Goal: Information Seeking & Learning: Compare options

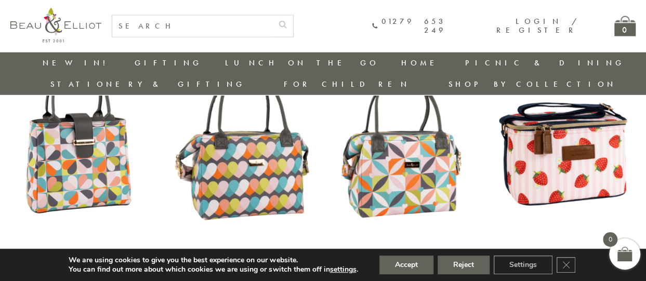
scroll to position [1280, 0]
click at [558, 261] on icon "Close GDPR Cookie Banner" at bounding box center [566, 265] width 19 height 16
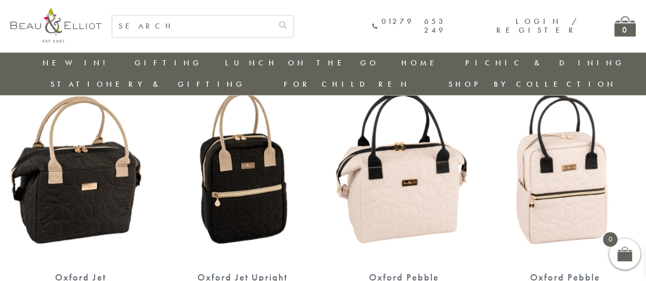
scroll to position [685, 0]
click at [420, 197] on img at bounding box center [404, 171] width 141 height 181
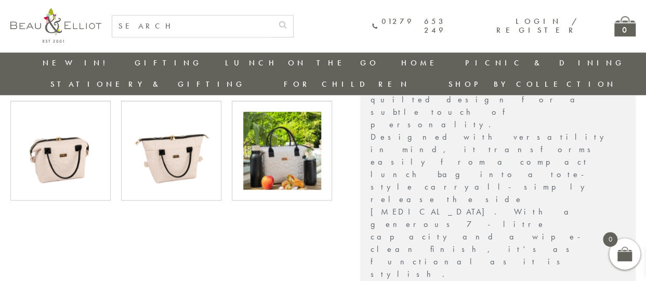
scroll to position [459, 0]
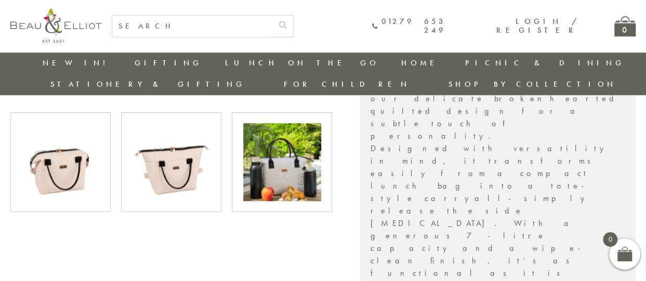
click at [287, 135] on img at bounding box center [282, 162] width 78 height 78
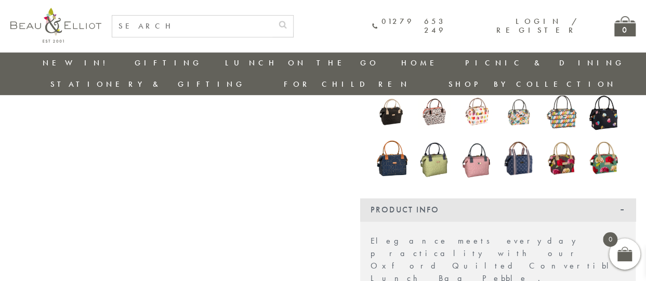
scroll to position [206, 5]
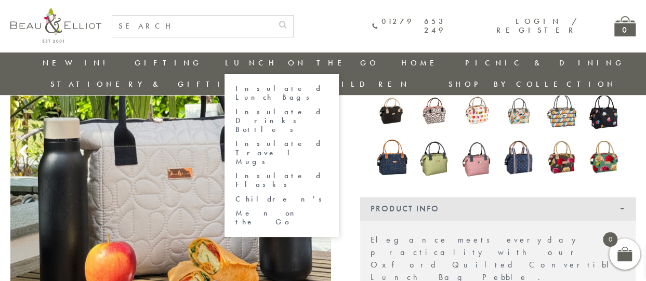
click at [235, 89] on link "Insulated Lunch Bags" at bounding box center [282, 93] width 94 height 18
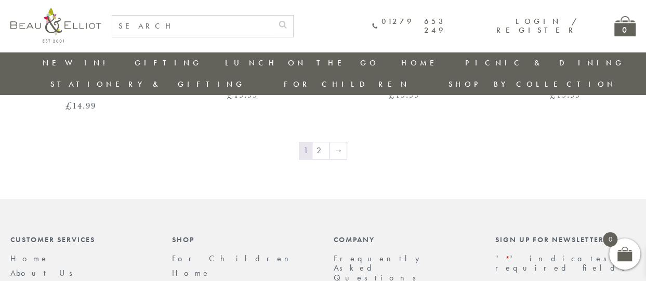
scroll to position [1731, 5]
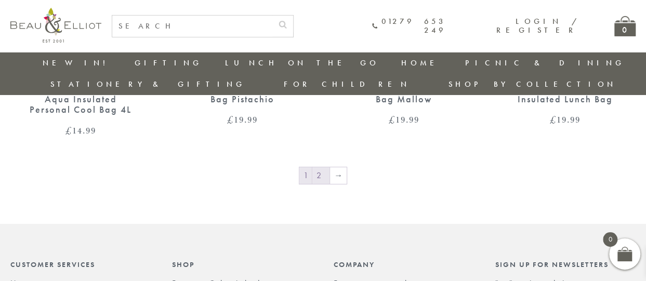
click at [317, 167] on link "2" at bounding box center [320, 175] width 17 height 17
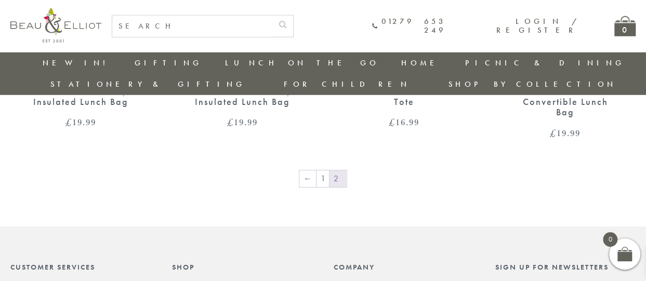
scroll to position [1425, 5]
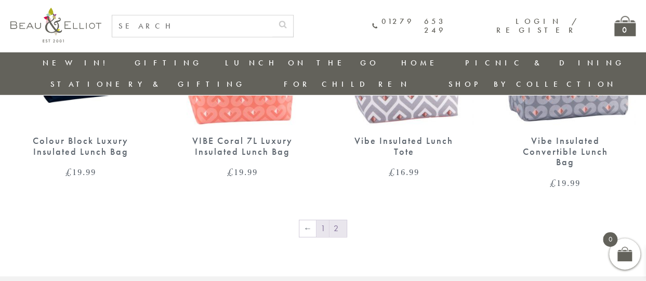
click at [320, 220] on link "1" at bounding box center [322, 228] width 12 height 17
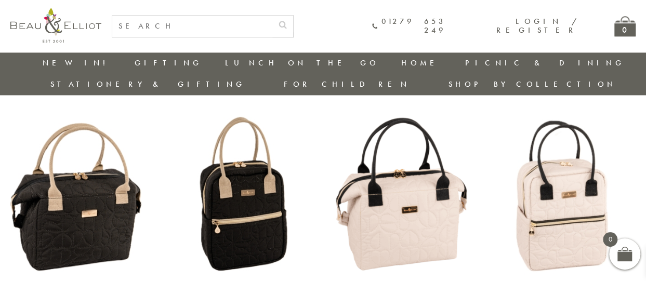
scroll to position [698, 5]
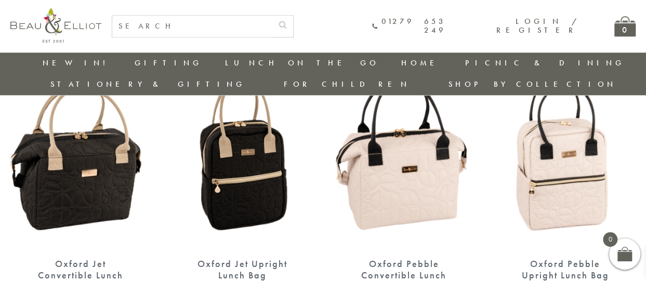
click at [58, 178] on img at bounding box center [80, 157] width 141 height 181
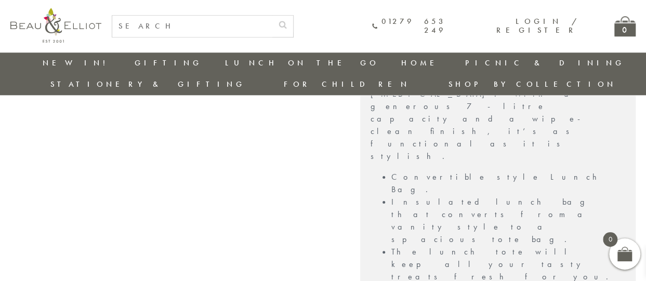
scroll to position [699, 5]
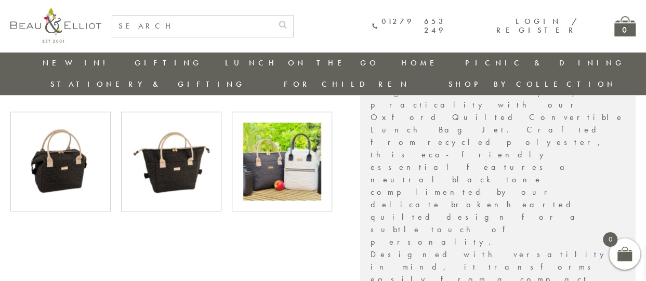
scroll to position [346, 2]
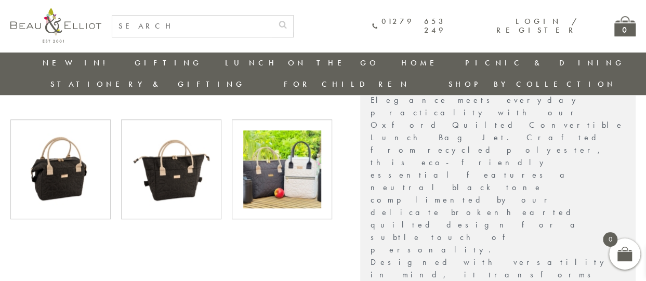
click at [286, 162] on img at bounding box center [282, 169] width 78 height 78
click at [267, 154] on img at bounding box center [282, 169] width 78 height 78
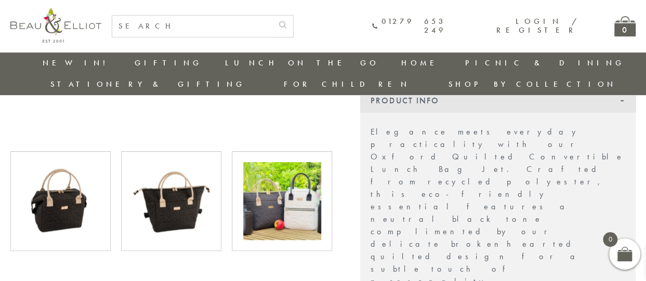
scroll to position [315, 5]
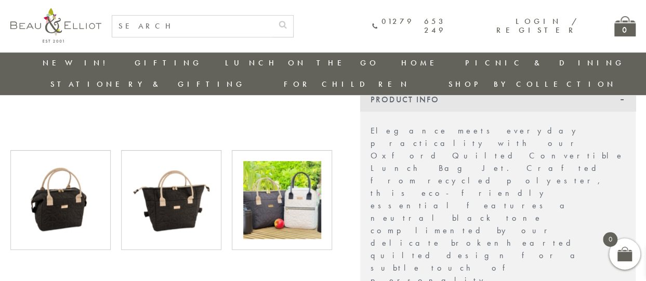
click at [179, 176] on img at bounding box center [172, 200] width 78 height 78
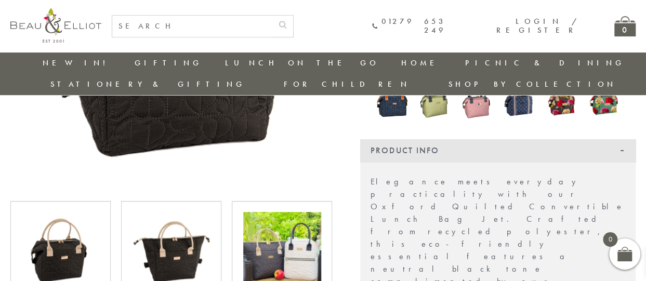
scroll to position [269, 0]
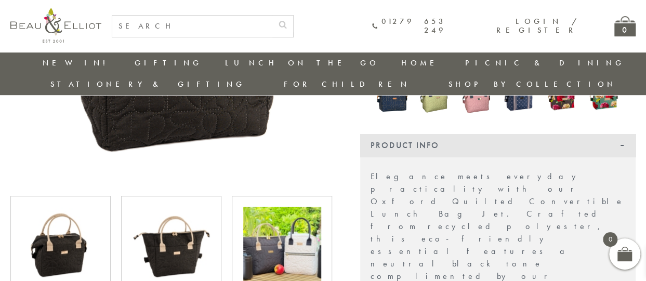
click at [47, 229] on img at bounding box center [61, 246] width 78 height 78
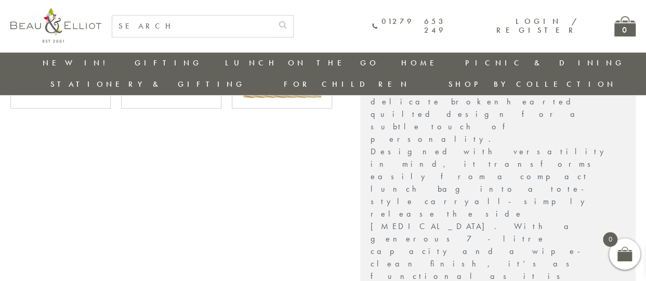
scroll to position [474, 4]
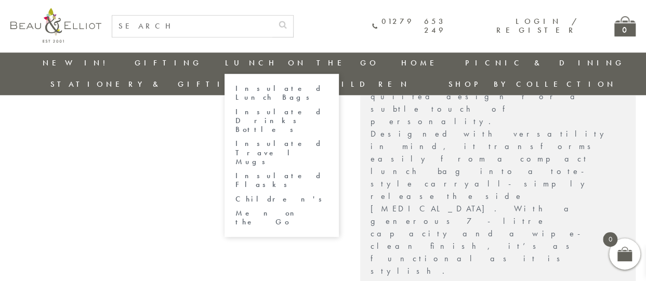
click at [235, 139] on link "Insulated Travel Mugs" at bounding box center [282, 152] width 94 height 27
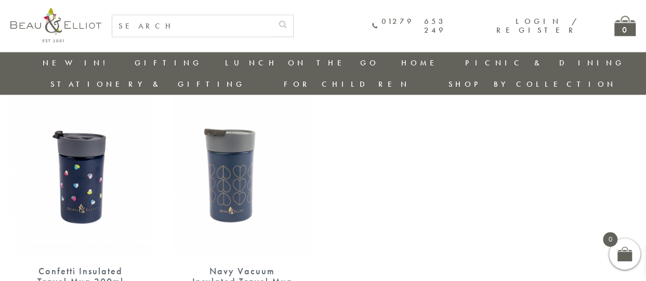
scroll to position [987, 5]
click at [181, 29] on input "text" at bounding box center [192, 26] width 160 height 21
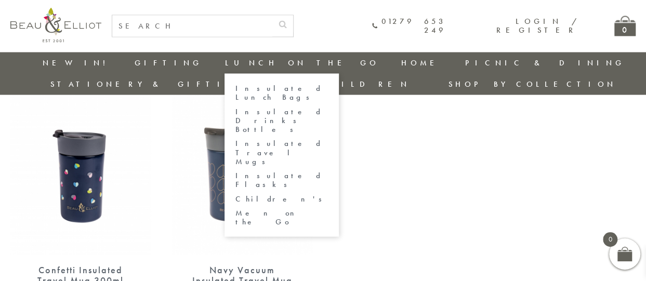
click at [224, 57] on li "Lunch On The Go Insulated Lunch Bags Insulated Drinks Bottles Insulated Travel …" at bounding box center [301, 62] width 154 height 21
click at [235, 90] on link "Insulated Lunch Bags" at bounding box center [282, 93] width 94 height 18
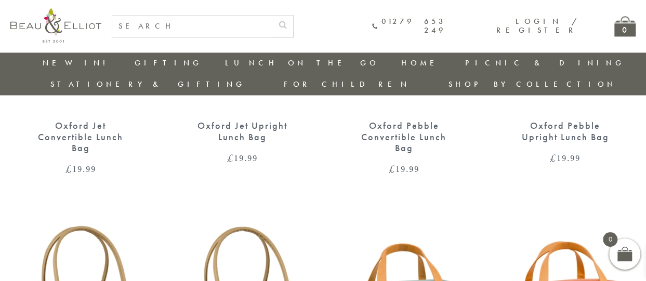
scroll to position [744, 0]
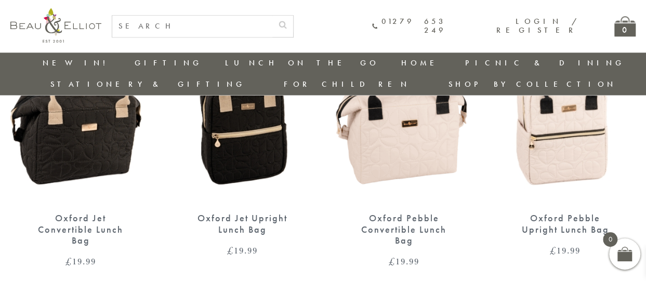
click at [95, 138] on img at bounding box center [80, 111] width 141 height 181
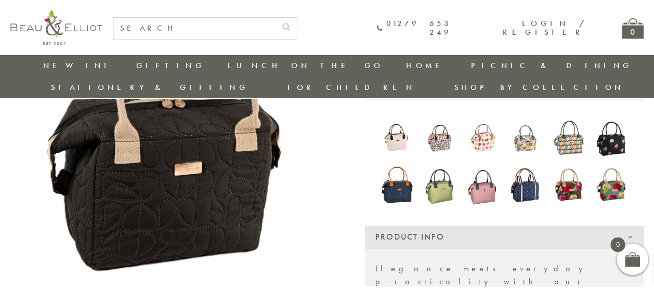
scroll to position [148, 0]
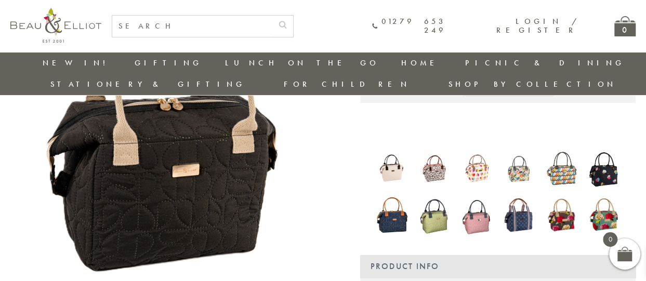
click at [174, 185] on img at bounding box center [170, 143] width 321 height 321
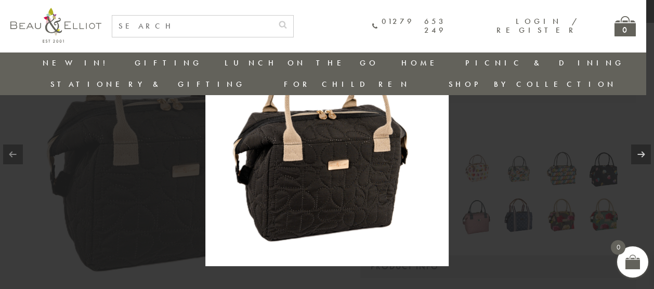
click at [14, 152] on link at bounding box center [13, 154] width 20 height 20
click at [638, 155] on link at bounding box center [641, 154] width 20 height 20
click at [131, 96] on div at bounding box center [327, 144] width 654 height 289
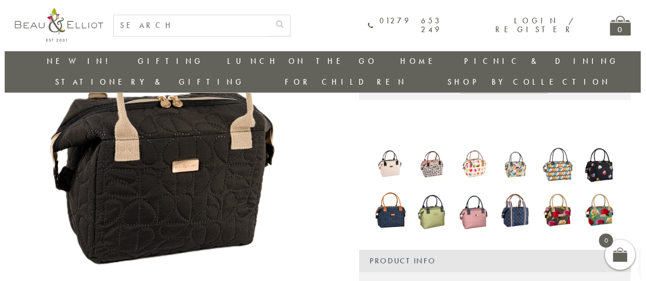
scroll to position [141, 0]
